Goal: Task Accomplishment & Management: Complete application form

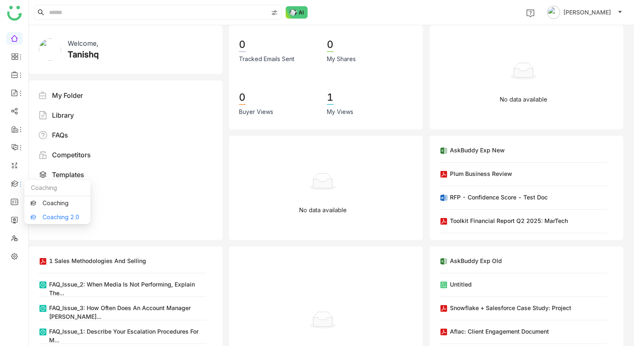
click at [62, 217] on link "Coaching 2.0" at bounding box center [58, 217] width 54 height 6
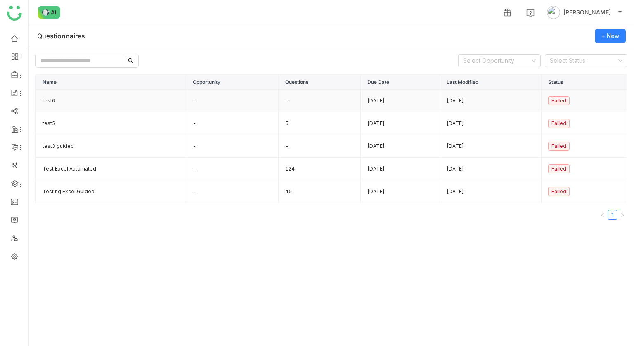
click at [89, 98] on td "test6" at bounding box center [111, 101] width 150 height 23
click at [75, 123] on td "test5" at bounding box center [111, 123] width 150 height 23
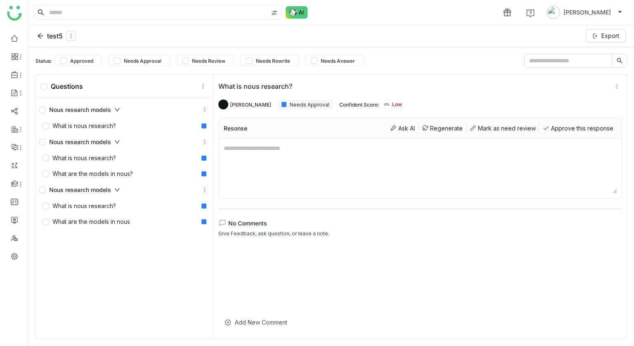
scroll to position [0, 0]
click at [414, 170] on textarea at bounding box center [420, 168] width 393 height 50
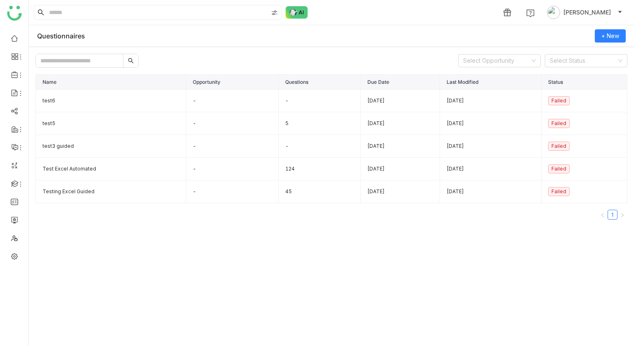
click at [356, 35] on div "Questionnaires + New" at bounding box center [331, 36] width 605 height 22
click at [80, 173] on td "Test Excel Automated" at bounding box center [111, 169] width 150 height 23
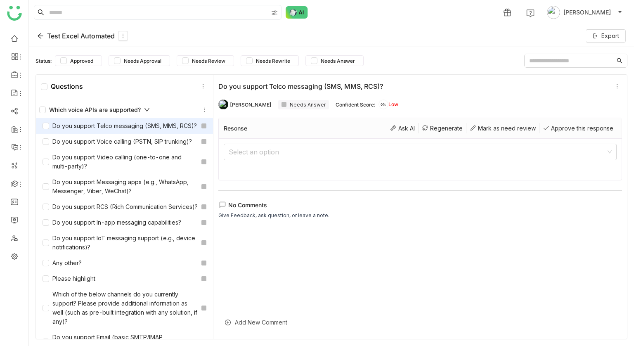
click at [83, 127] on div "Do you support Telco messaging (SMS, MMS, RCS)?" at bounding box center [120, 125] width 154 height 9
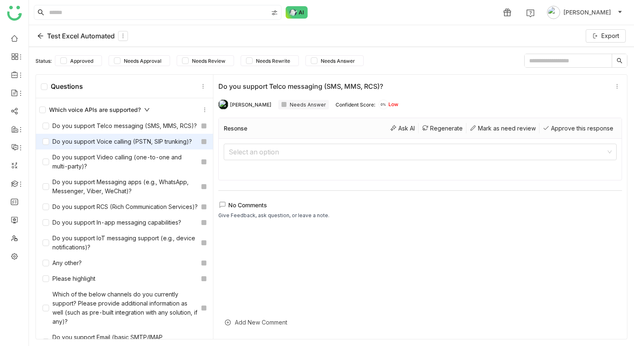
click at [116, 137] on div "Do you support Voice calling (PSTN, SIP trunking)?" at bounding box center [118, 141] width 150 height 9
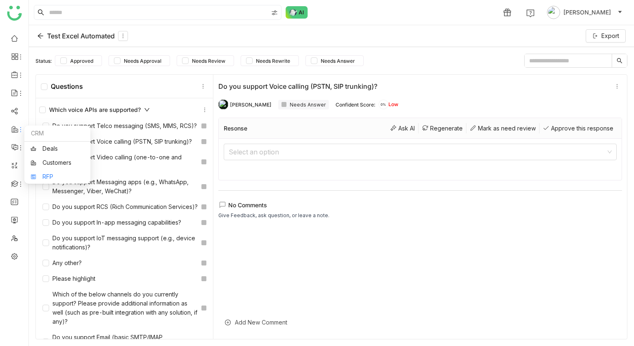
click at [59, 178] on link "RFP" at bounding box center [58, 177] width 54 height 6
click at [420, 71] on div "Status: Approved Needs Approval Needs Review Needs Rewrite Needs Answer Questio…" at bounding box center [331, 196] width 605 height 299
click at [42, 34] on icon at bounding box center [40, 36] width 7 height 7
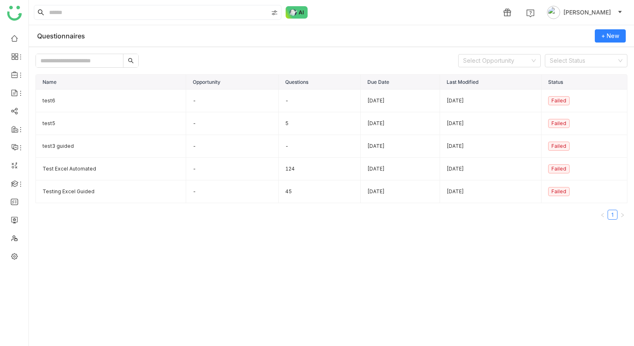
click at [268, 36] on div "Questionnaires + New" at bounding box center [331, 36] width 605 height 22
click at [81, 172] on td "Test Excel Automated" at bounding box center [111, 169] width 150 height 23
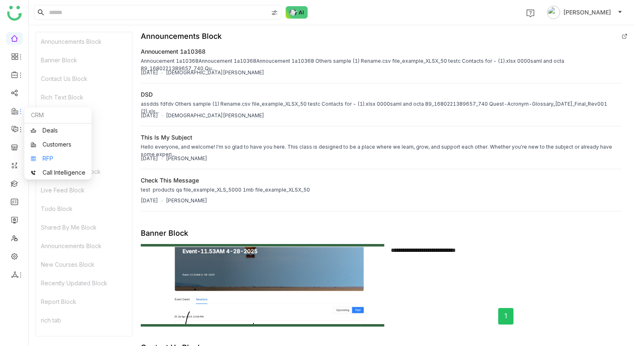
click at [46, 156] on link "RFP" at bounding box center [58, 159] width 55 height 6
